Goal: Information Seeking & Learning: Learn about a topic

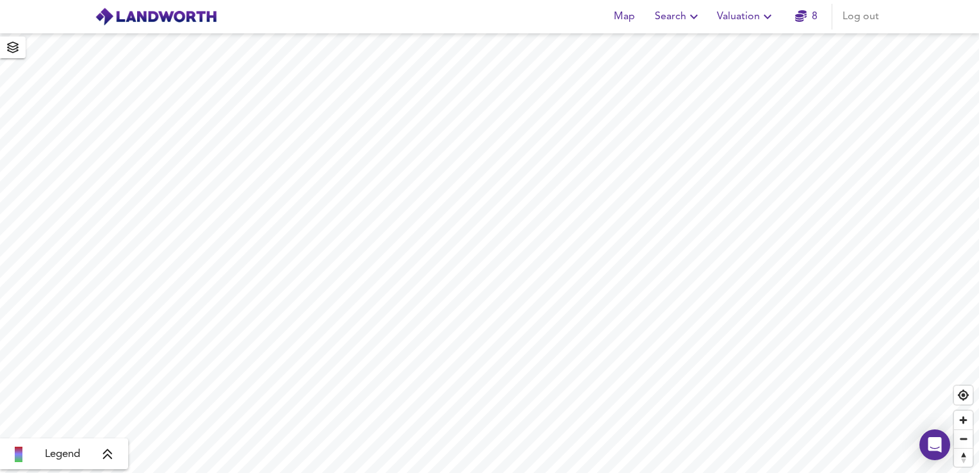
click at [687, 15] on span "Search" at bounding box center [678, 17] width 47 height 18
click at [680, 47] on li "New Search" at bounding box center [678, 46] width 127 height 23
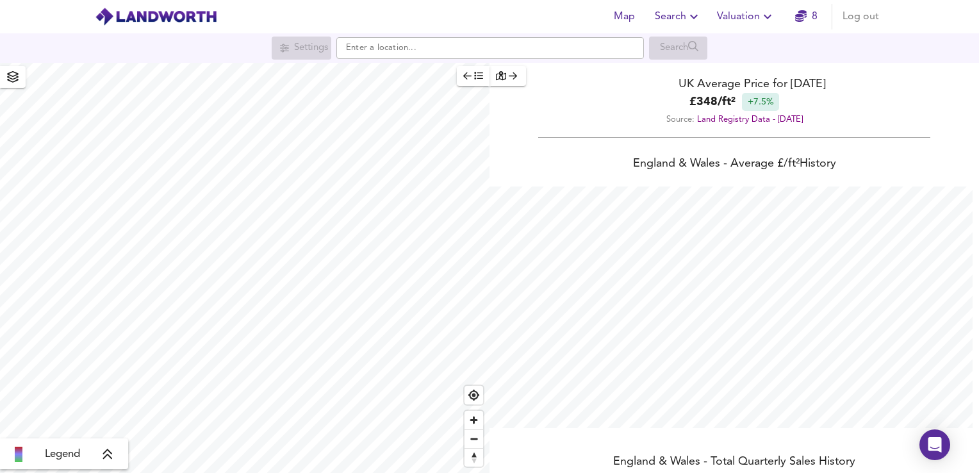
scroll to position [473, 979]
click at [399, 52] on input "text" at bounding box center [489, 48] width 307 height 22
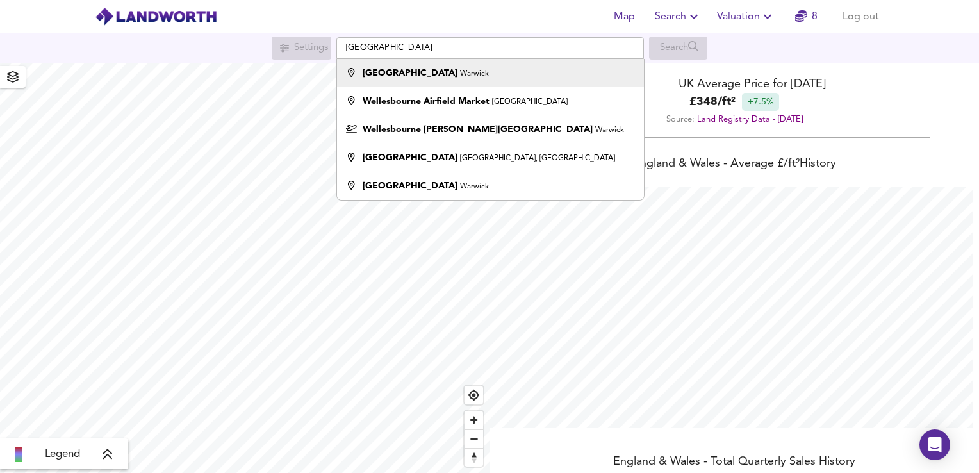
click at [413, 73] on strong "[GEOGRAPHIC_DATA]" at bounding box center [410, 73] width 95 height 9
type input "[GEOGRAPHIC_DATA], [GEOGRAPHIC_DATA]"
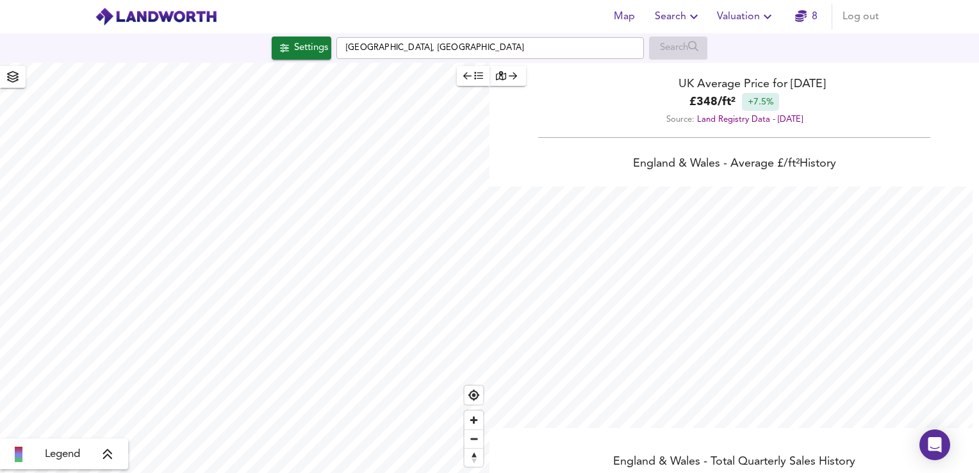
checkbox input "false"
checkbox input "true"
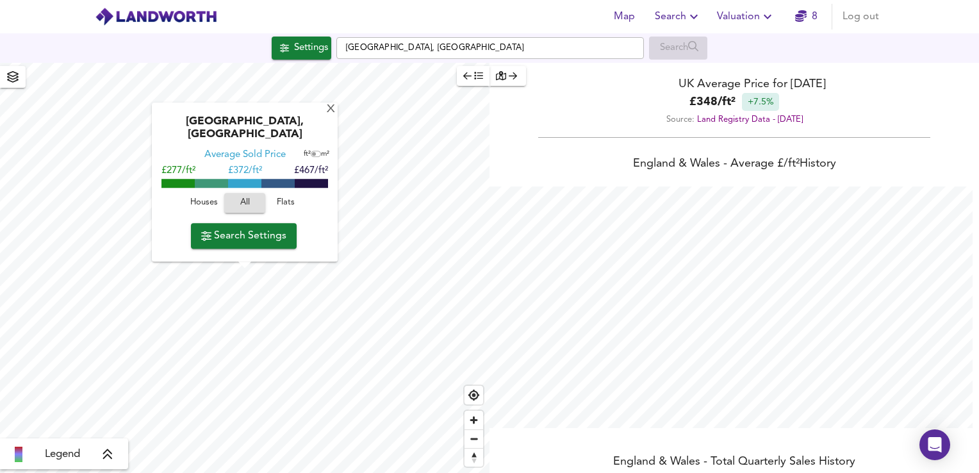
click at [206, 200] on span "Houses" at bounding box center [203, 203] width 35 height 15
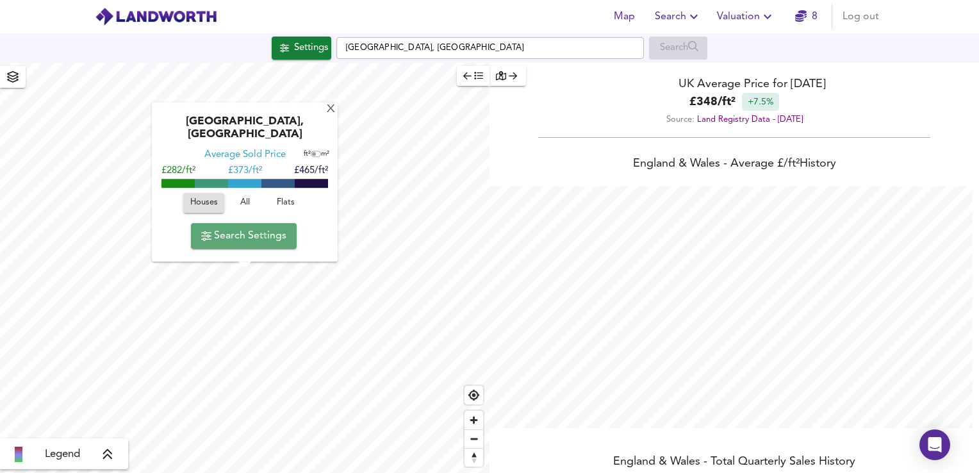
click at [251, 229] on span "Search Settings" at bounding box center [243, 236] width 85 height 18
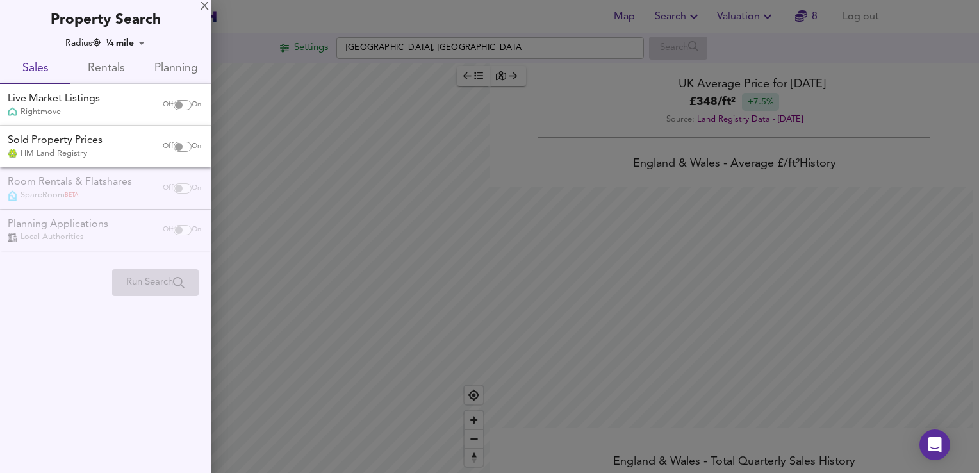
click at [179, 144] on input "checkbox" at bounding box center [178, 147] width 31 height 10
checkbox input "true"
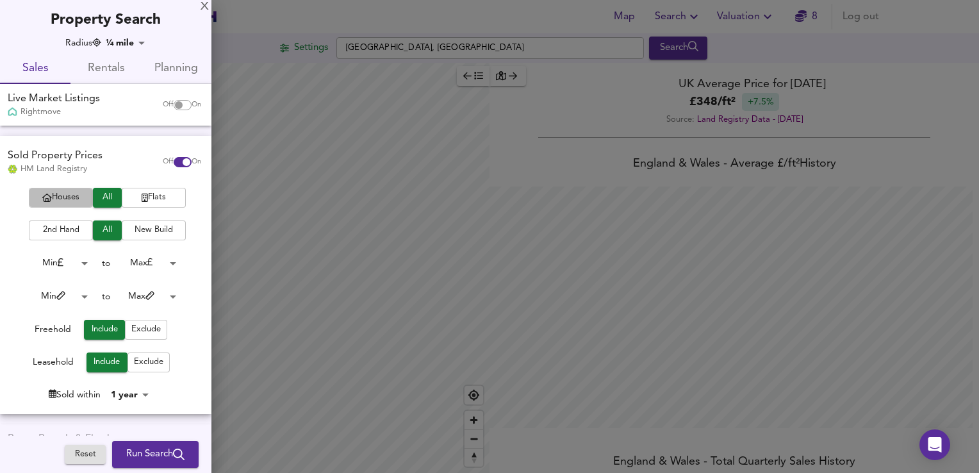
click at [69, 192] on span "Houses" at bounding box center [60, 197] width 51 height 15
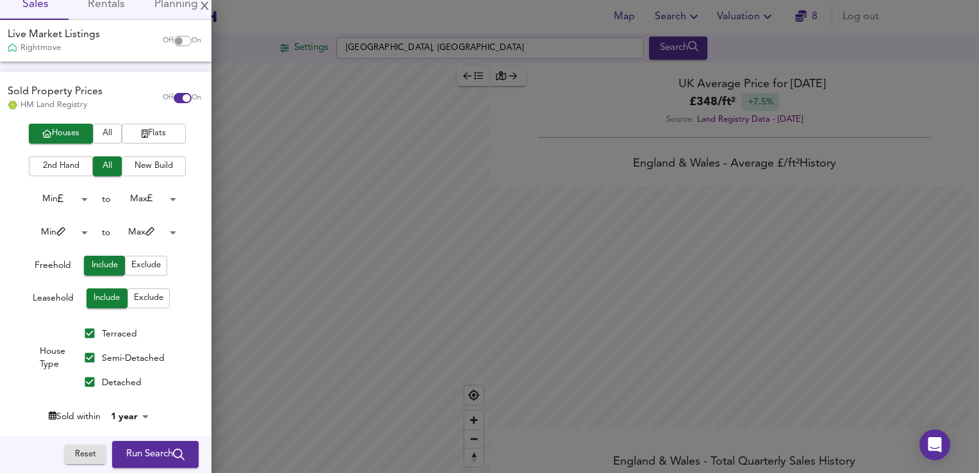
scroll to position [128, 0]
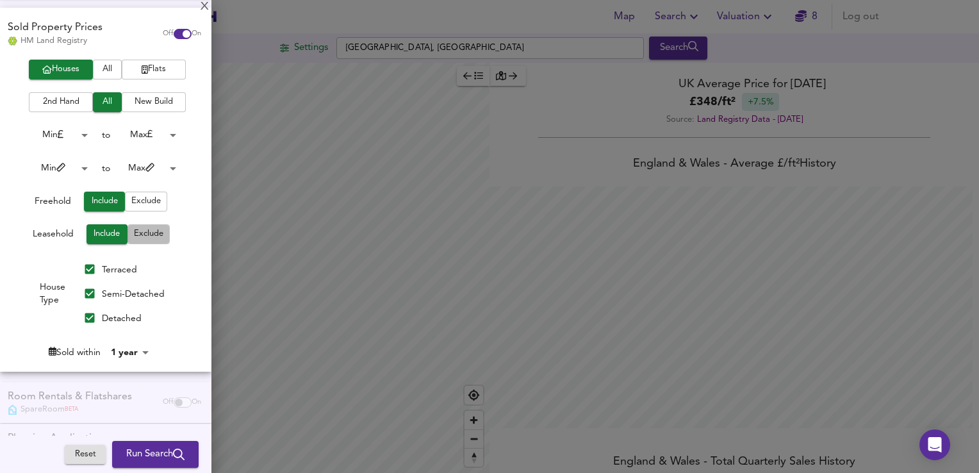
click at [143, 233] on span "Exclude" at bounding box center [148, 234] width 29 height 15
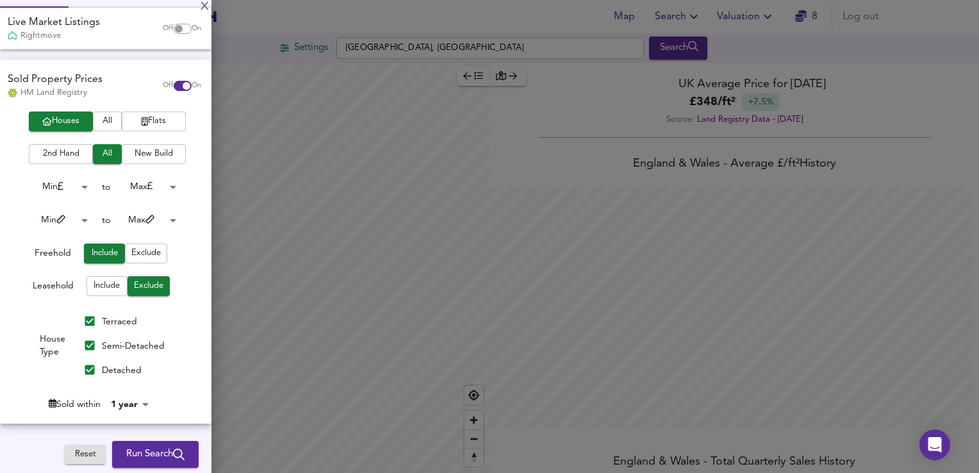
scroll to position [0, 0]
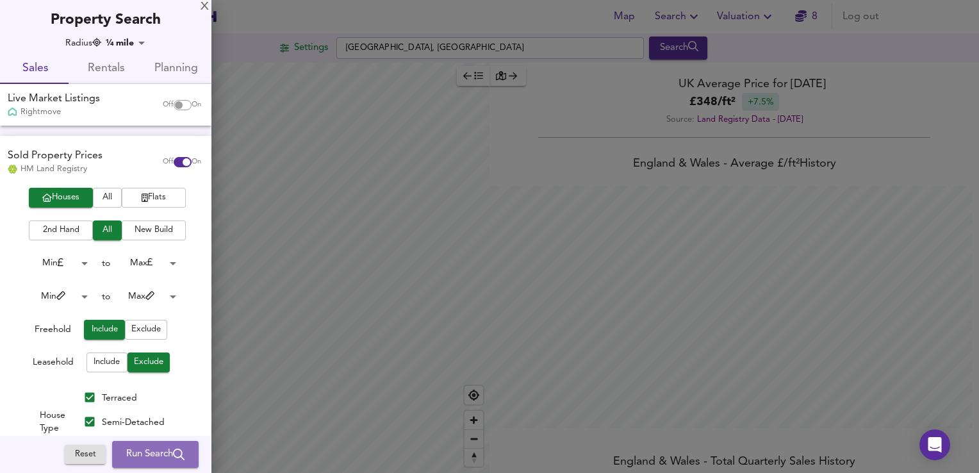
click at [136, 452] on span "Run Search" at bounding box center [155, 454] width 58 height 17
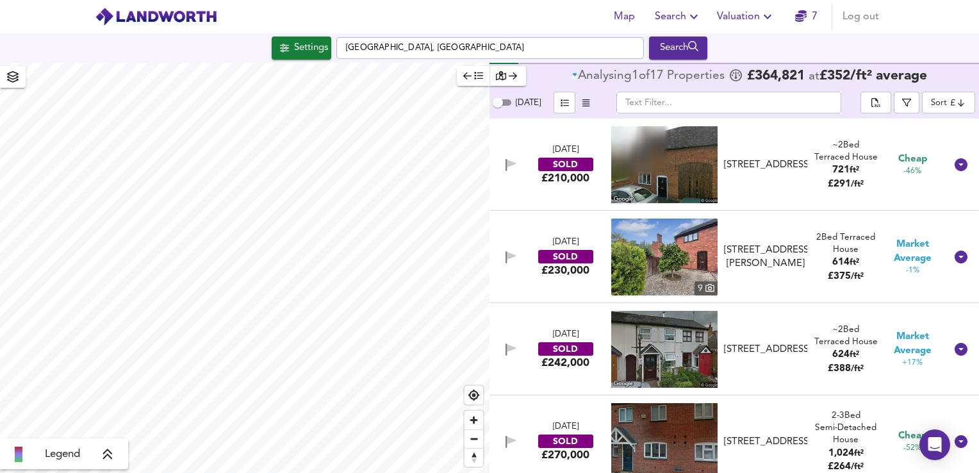
type input "773"
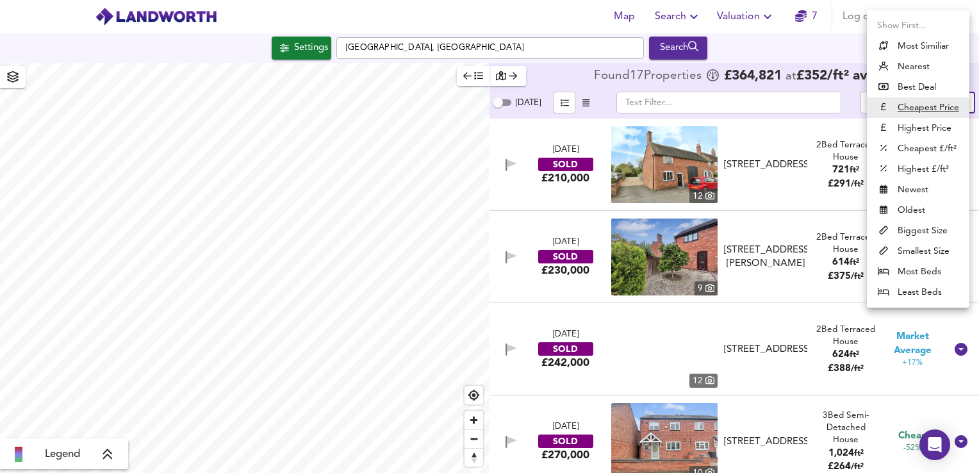
click at [956, 99] on body "Map Search Valuation 7 Log out Settings [GEOGRAPHIC_DATA], [GEOGRAPHIC_DATA] Se…" at bounding box center [489, 236] width 979 height 473
click at [922, 127] on li "Highest Price" at bounding box center [918, 128] width 102 height 20
type input "expensive"
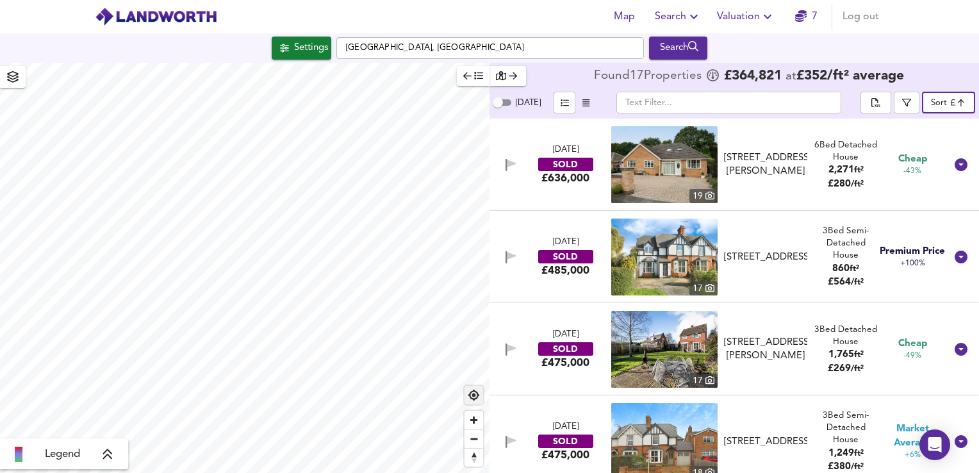
click at [471, 393] on span "Find my location" at bounding box center [473, 395] width 19 height 19
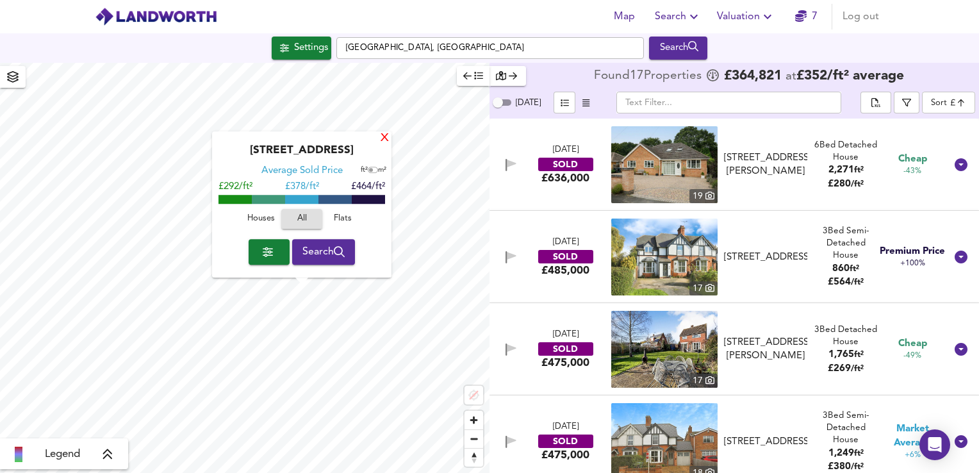
click at [387, 140] on div "X" at bounding box center [384, 139] width 11 height 12
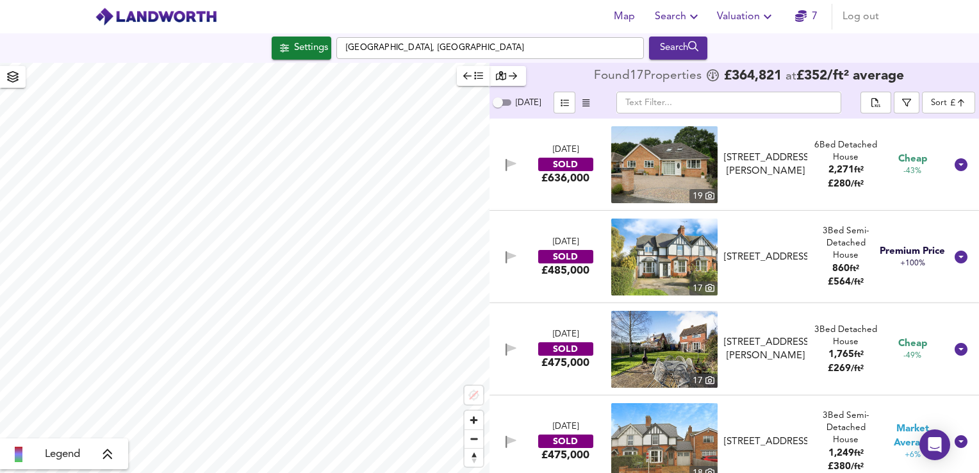
type input "528"
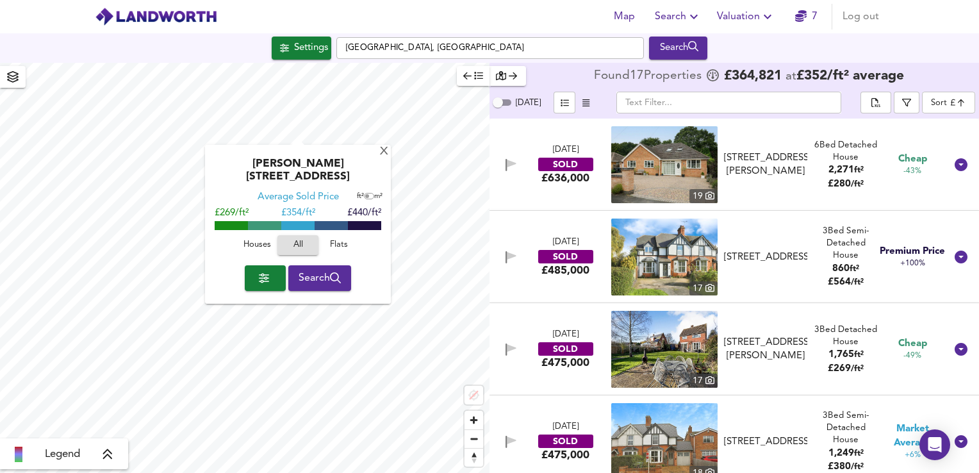
click at [386, 149] on div "[PERSON_NAME] Drive, CV35 9PW Average Sold Price ft² m² £269/ft² £ 354/ft² £440…" at bounding box center [298, 224] width 186 height 159
click at [381, 150] on div "X" at bounding box center [384, 152] width 11 height 12
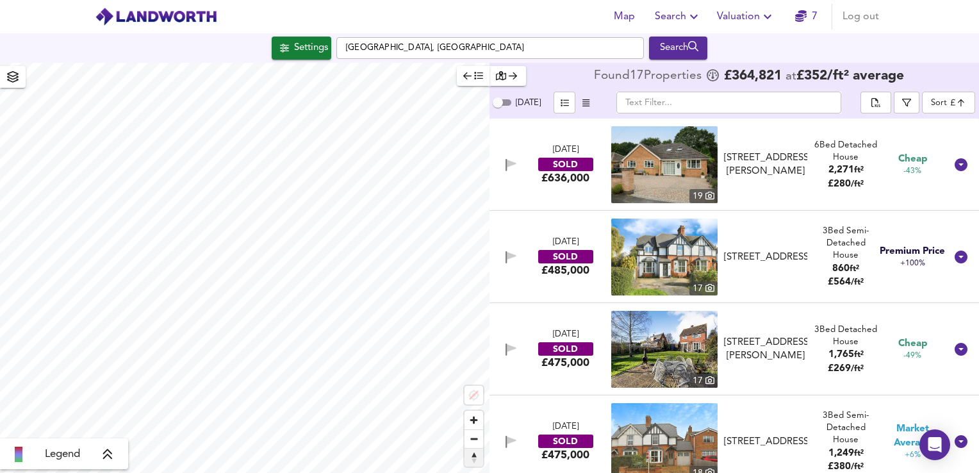
click at [477, 455] on span "Reset bearing to north" at bounding box center [473, 457] width 19 height 18
click at [958, 102] on body "Map Search Valuation 7 Log out Settings [GEOGRAPHIC_DATA], [GEOGRAPHIC_DATA] Se…" at bounding box center [489, 236] width 979 height 473
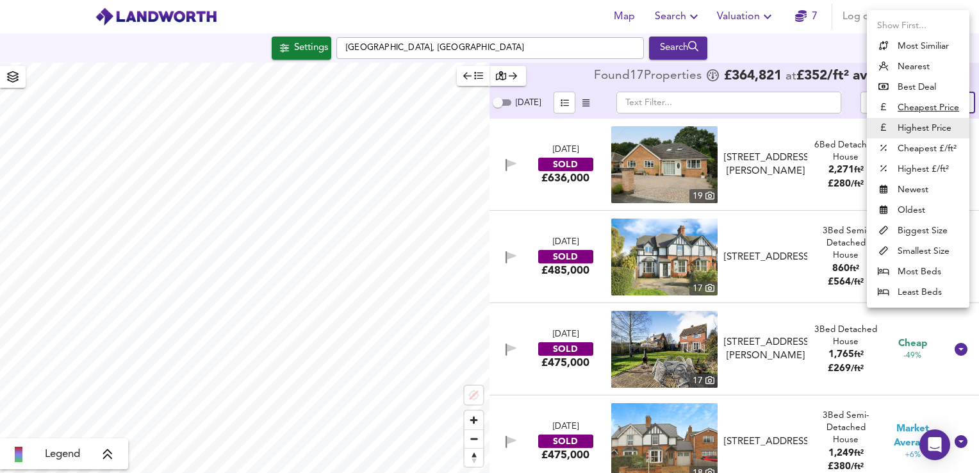
click at [922, 131] on li "Highest Price" at bounding box center [918, 128] width 102 height 20
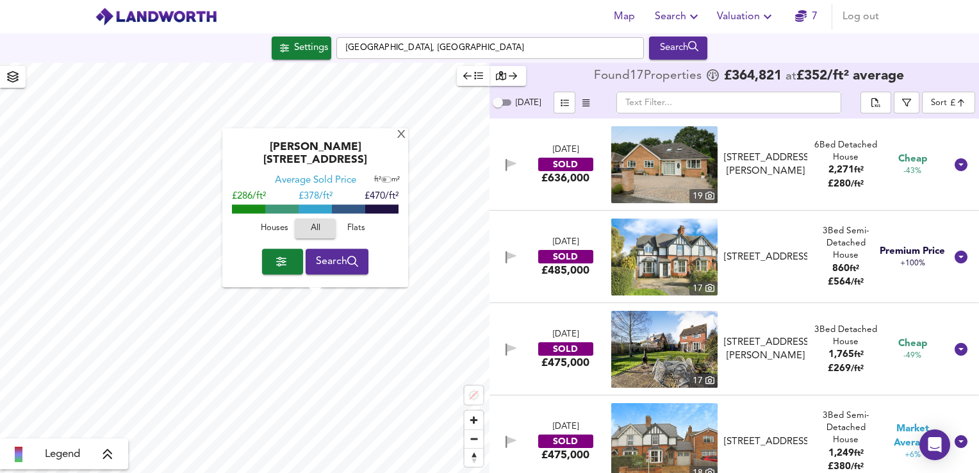
click at [281, 265] on icon "button" at bounding box center [281, 262] width 10 height 10
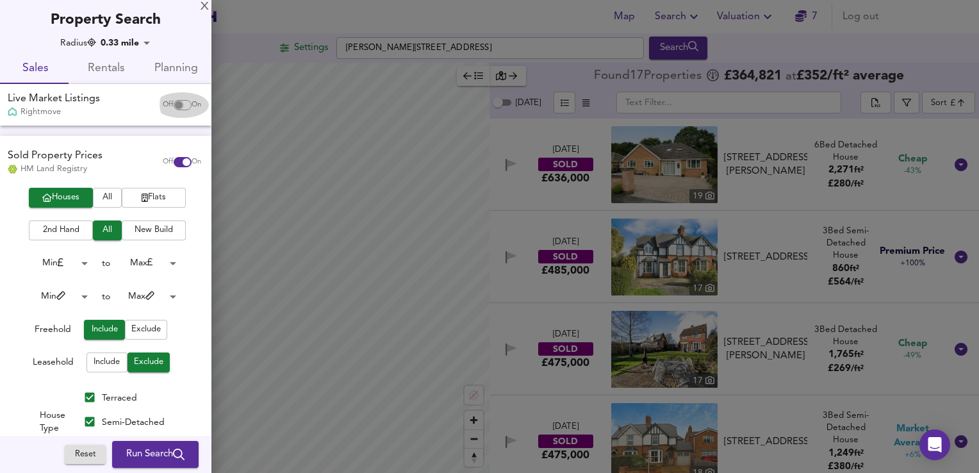
click at [171, 104] on input "checkbox" at bounding box center [178, 105] width 31 height 10
checkbox input "true"
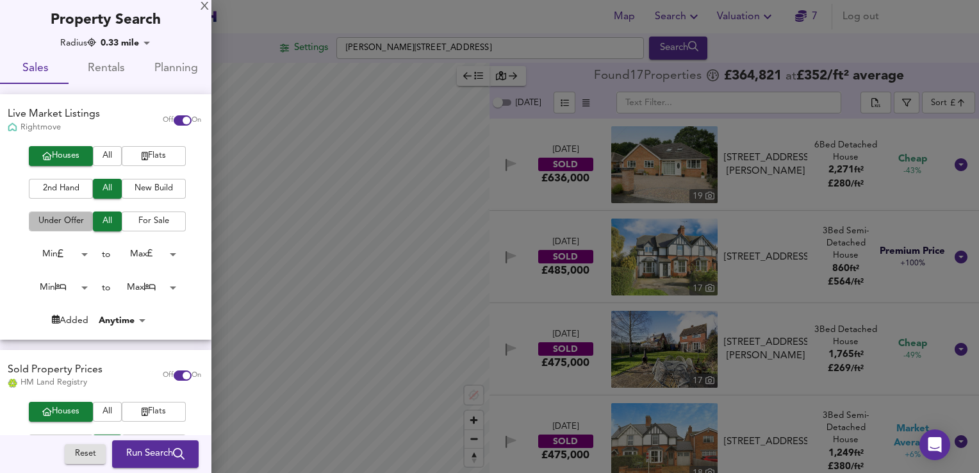
click at [56, 222] on span "Under Offer" at bounding box center [60, 221] width 51 height 15
click at [125, 317] on body "Map Search Valuation 7 Log out Settings [PERSON_NAME][GEOGRAPHIC_DATA] 9QQ Sear…" at bounding box center [489, 236] width 979 height 473
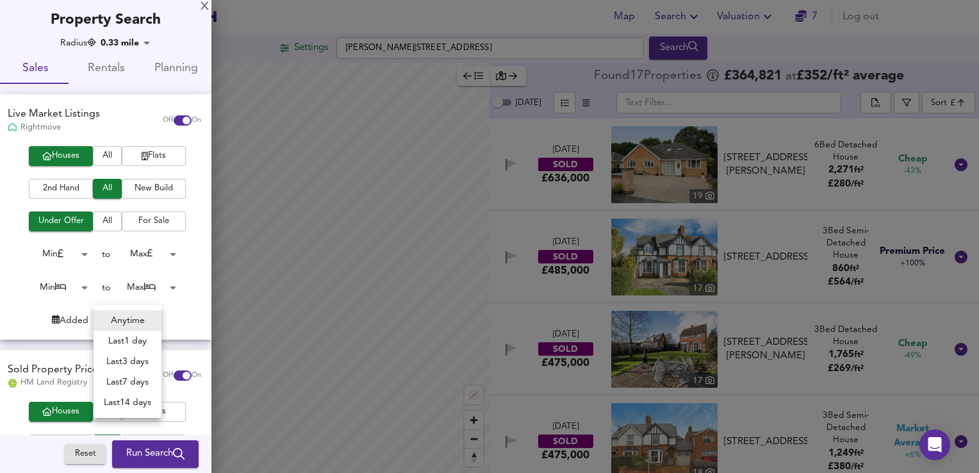
click at [193, 309] on div at bounding box center [489, 236] width 979 height 473
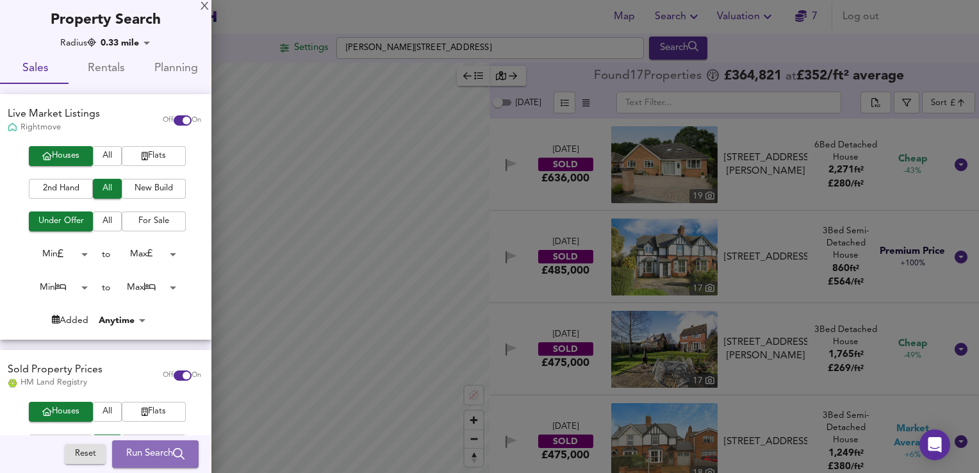
click at [133, 454] on span "Run Search" at bounding box center [155, 454] width 58 height 17
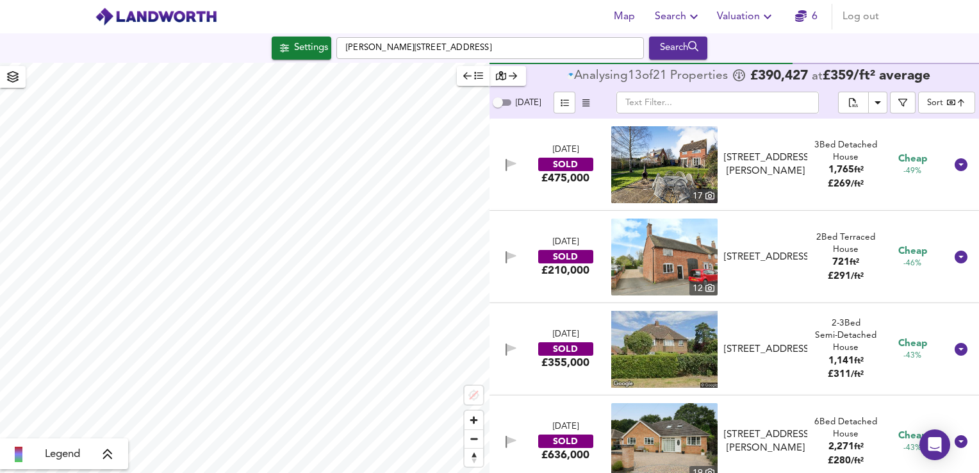
click at [946, 99] on body "Map Search Valuation 6 Log out Settings [PERSON_NAME][GEOGRAPHIC_DATA] 9QQ Sear…" at bounding box center [489, 236] width 979 height 473
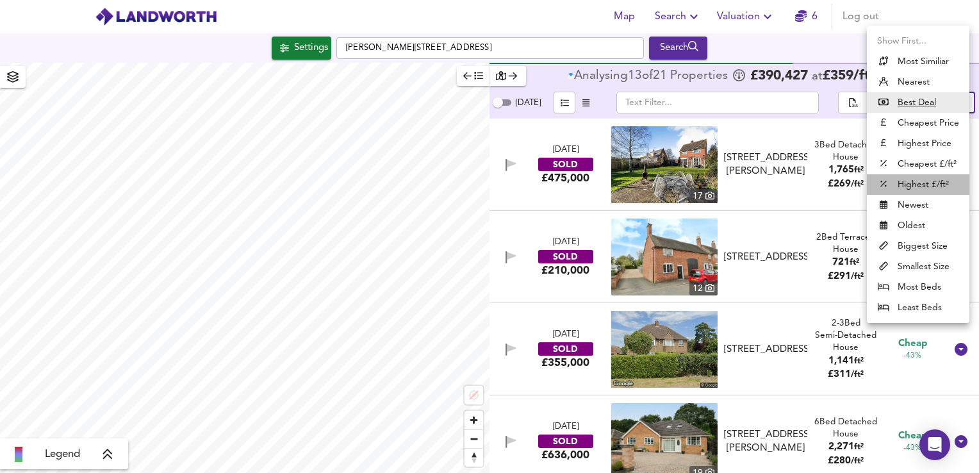
click at [913, 186] on li "Highest £/ft²" at bounding box center [918, 184] width 102 height 20
type input "highppsf"
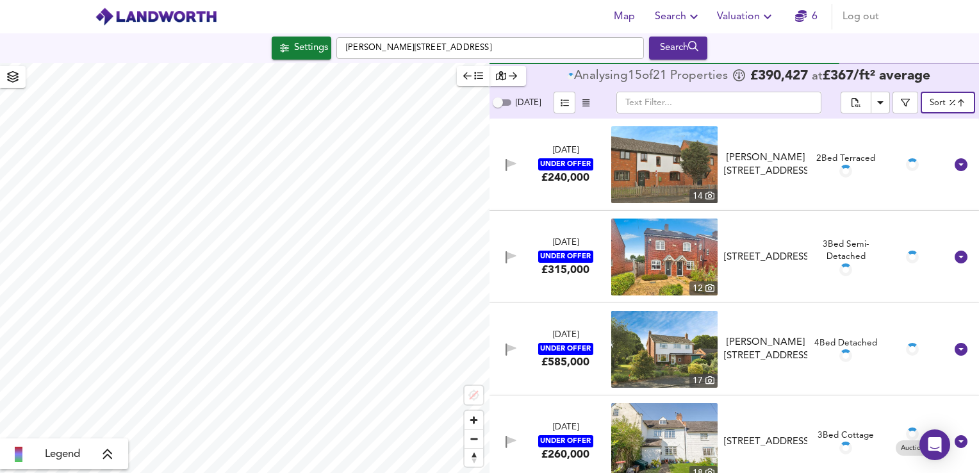
click at [952, 101] on body "Map Search Valuation 6 Log out Settings [PERSON_NAME][GEOGRAPHIC_DATA] 9QQ Sear…" at bounding box center [489, 236] width 979 height 473
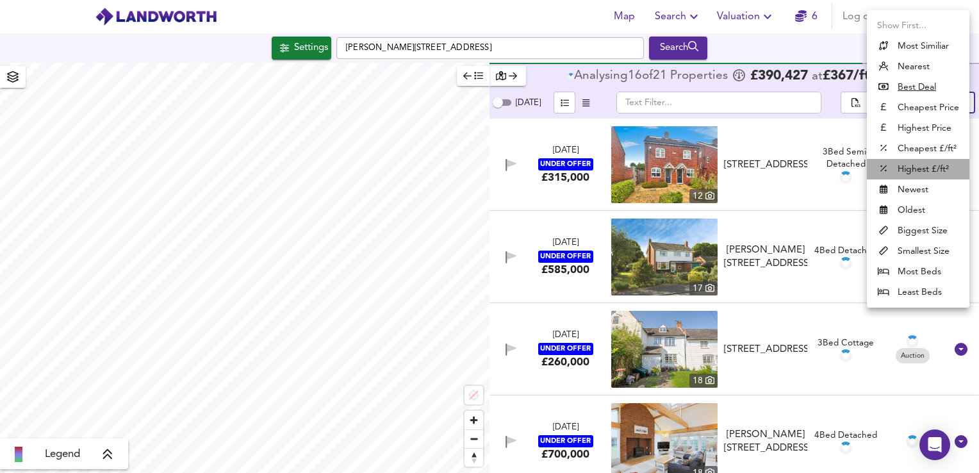
click at [934, 167] on li "Highest £/ft²" at bounding box center [918, 169] width 102 height 20
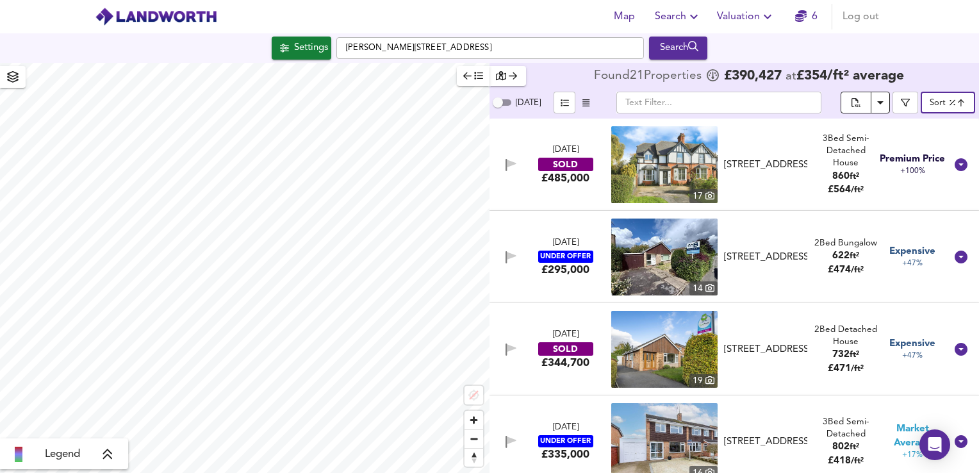
click at [856, 101] on icon "split button" at bounding box center [855, 104] width 9 height 12
type input "1047"
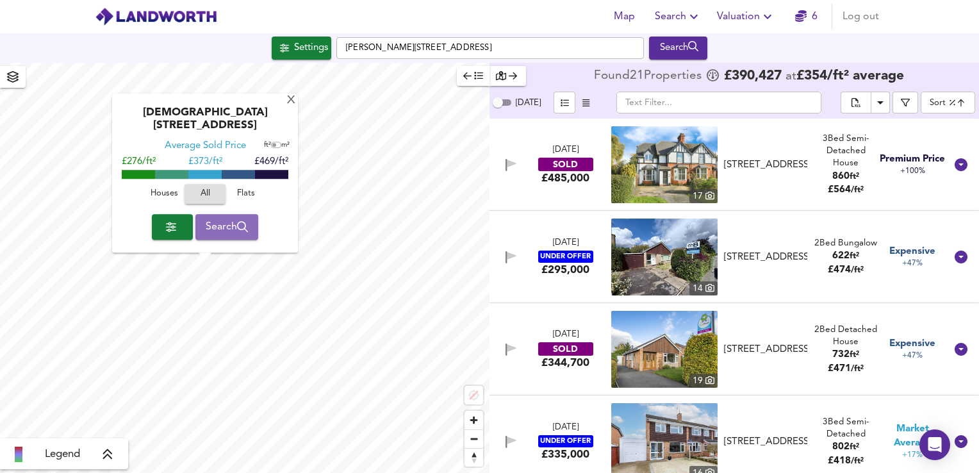
click at [216, 229] on span "Search" at bounding box center [227, 227] width 43 height 18
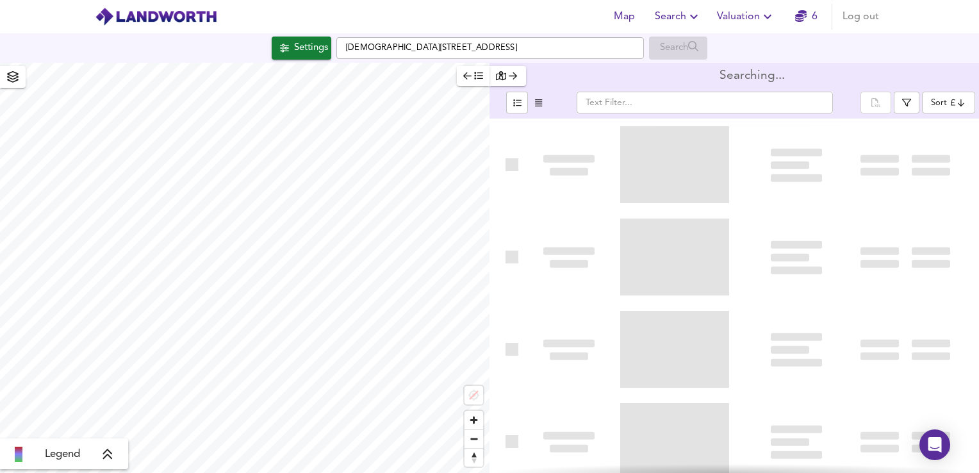
type input "bestdeal"
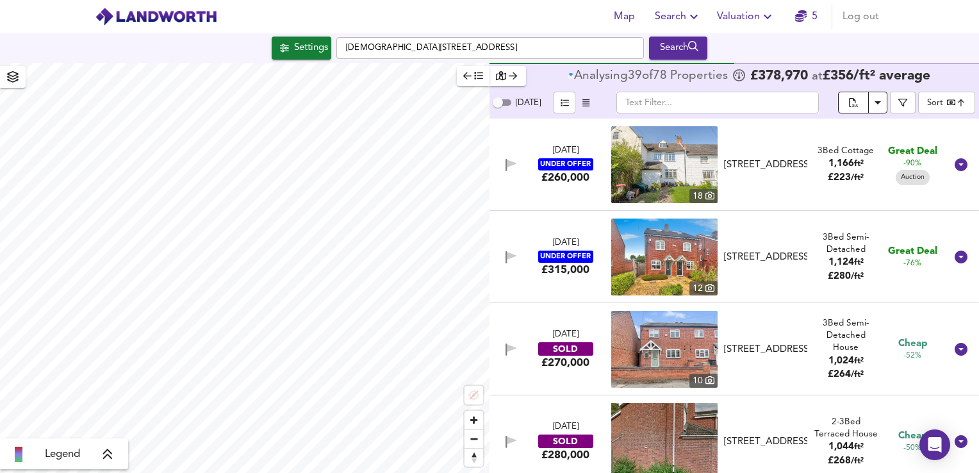
click at [855, 101] on icon "split button" at bounding box center [853, 104] width 9 height 12
